Goal: Information Seeking & Learning: Learn about a topic

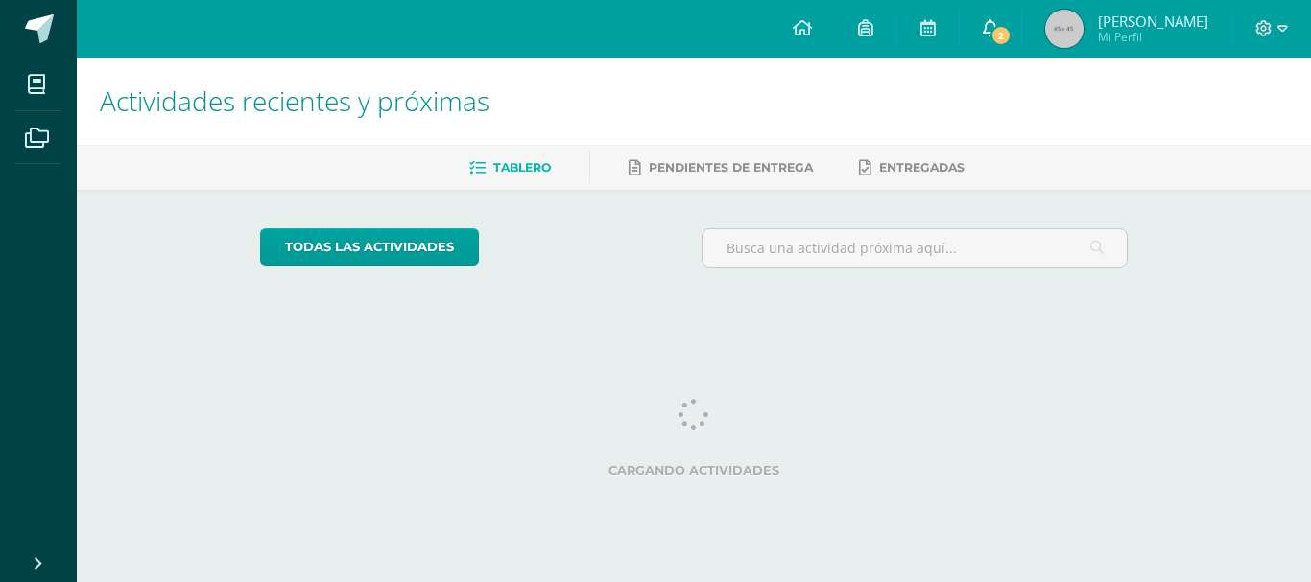
click at [1001, 13] on link "2" at bounding box center [990, 29] width 61 height 58
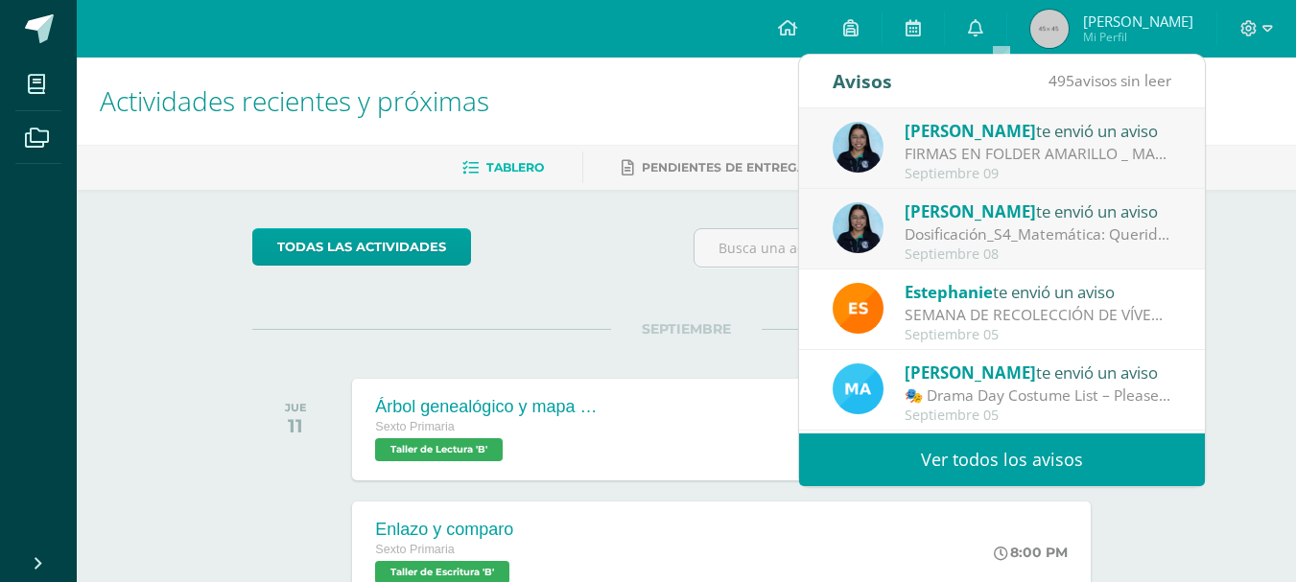
click at [1055, 155] on div "FIRMAS EN FOLDER AMARILLO _ MATEMÁTICA: Estimados padres de familia, [PERSON_NA…" at bounding box center [1038, 154] width 267 height 22
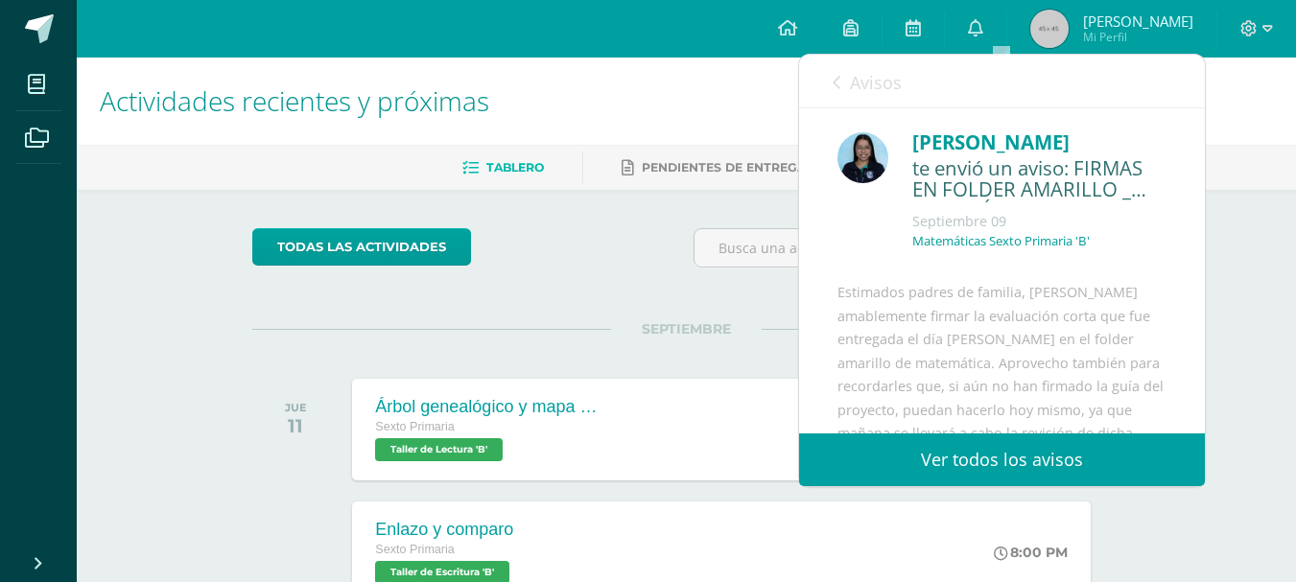
click at [1066, 154] on div "[PERSON_NAME]" at bounding box center [1040, 143] width 254 height 30
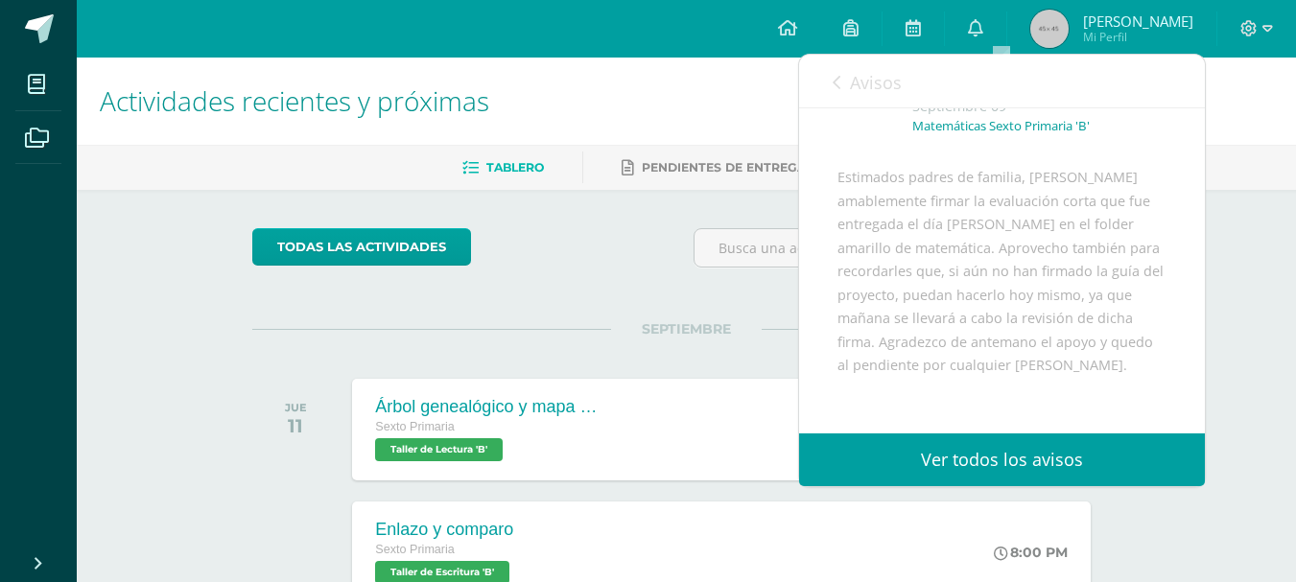
scroll to position [154, 0]
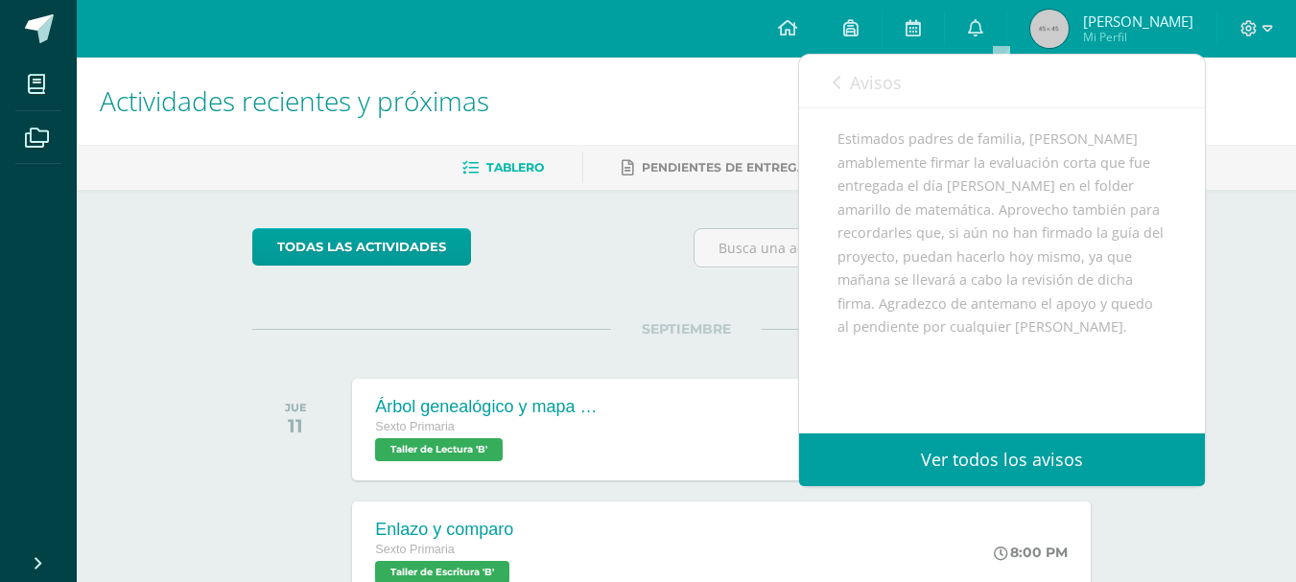
click at [876, 62] on link "Avisos" at bounding box center [867, 82] width 69 height 55
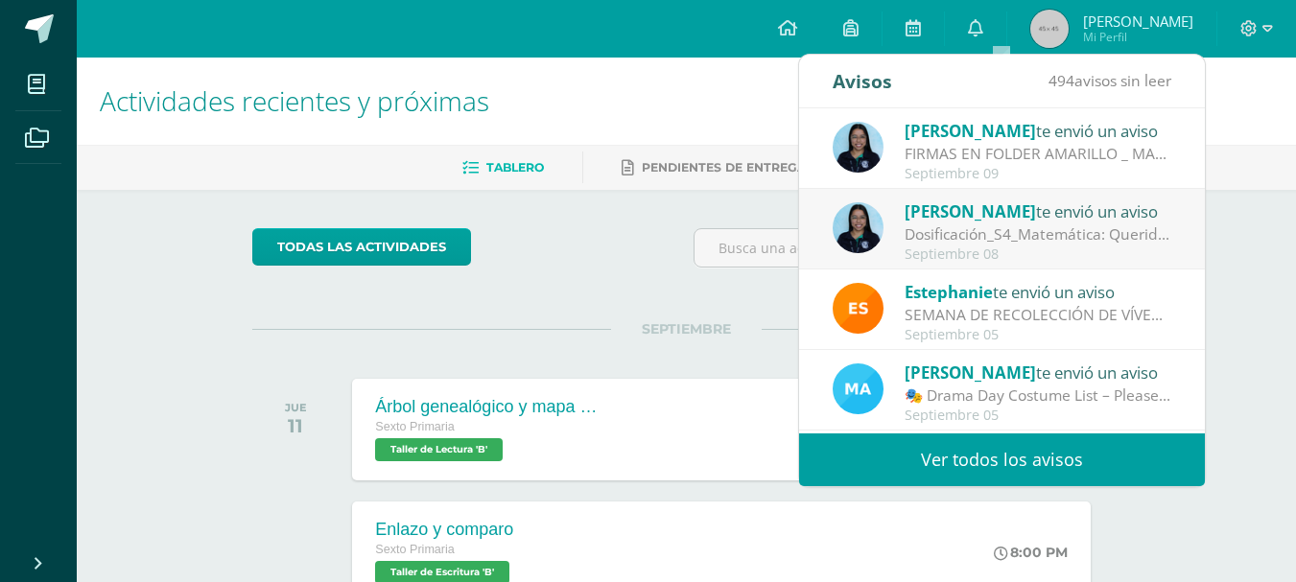
click at [936, 210] on span "[PERSON_NAME]" at bounding box center [970, 212] width 131 height 22
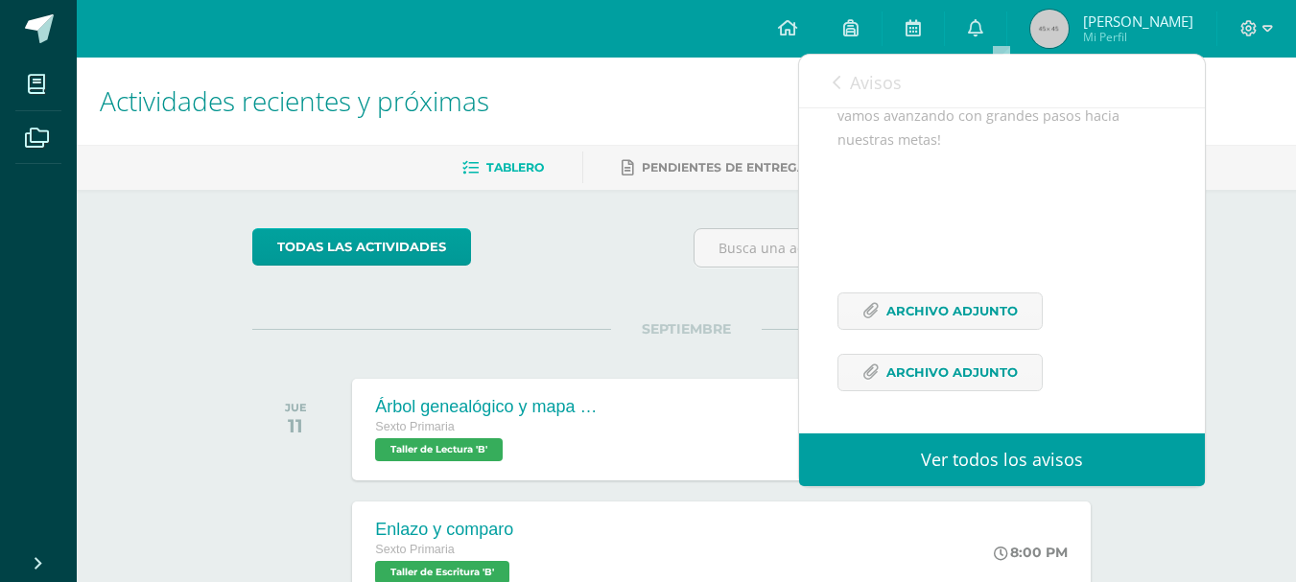
scroll to position [388, 0]
click at [975, 304] on span "Archivo Adjunto" at bounding box center [952, 312] width 131 height 36
click at [909, 358] on span "Archivo Adjunto" at bounding box center [952, 373] width 131 height 36
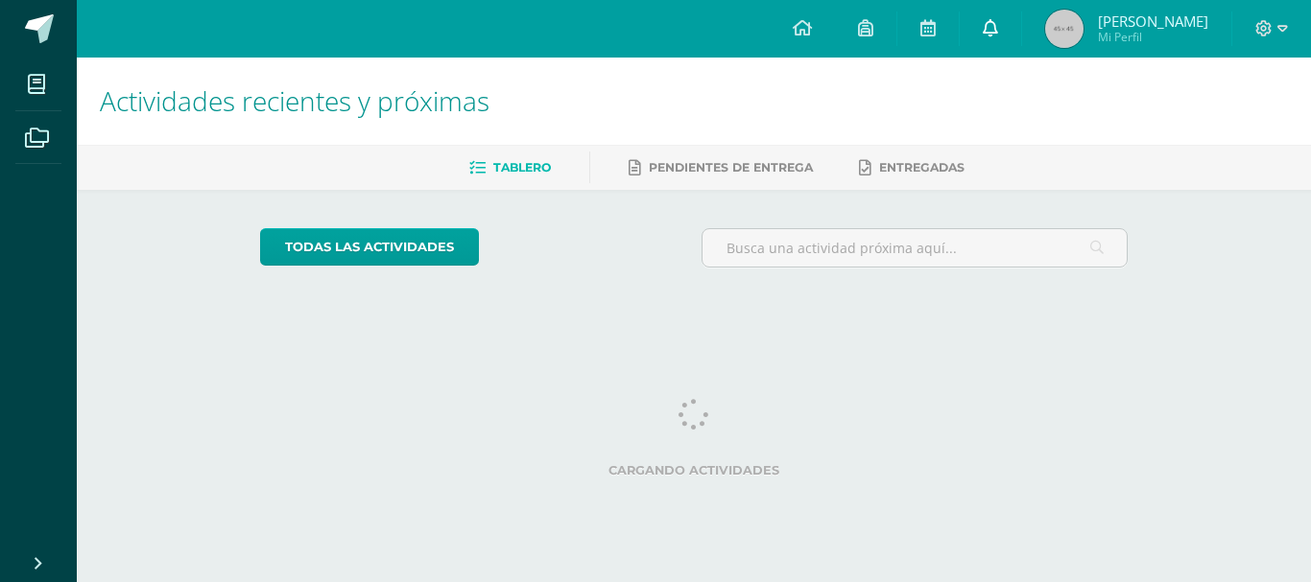
click at [1004, 44] on link at bounding box center [990, 29] width 61 height 58
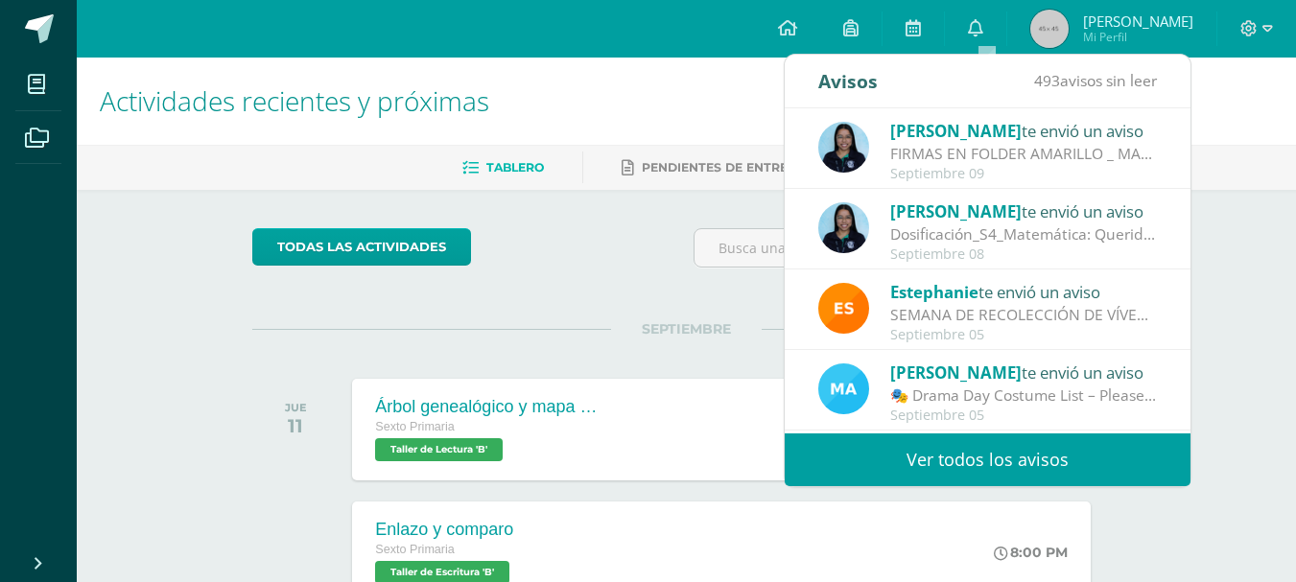
click at [977, 198] on div "[PERSON_NAME] te envió un aviso Dosificación_S4_Matemática: Queridos padres de …" at bounding box center [988, 229] width 406 height 81
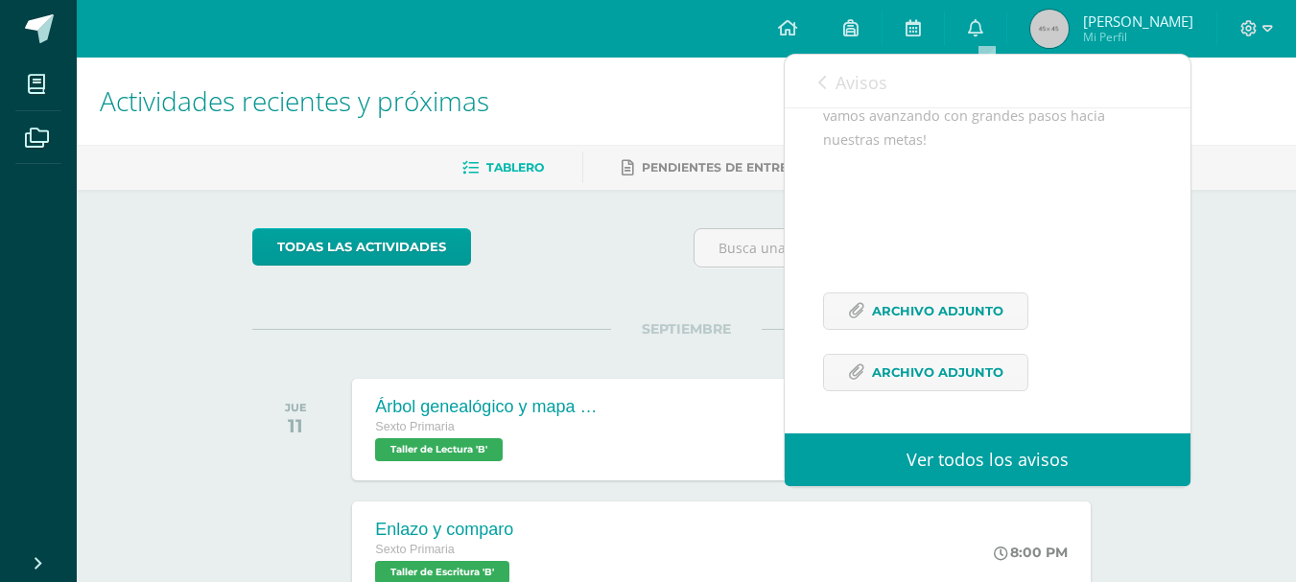
scroll to position [388, 0]
click at [961, 367] on span "Archivo Adjunto" at bounding box center [937, 373] width 131 height 36
